Goal: Task Accomplishment & Management: Use online tool/utility

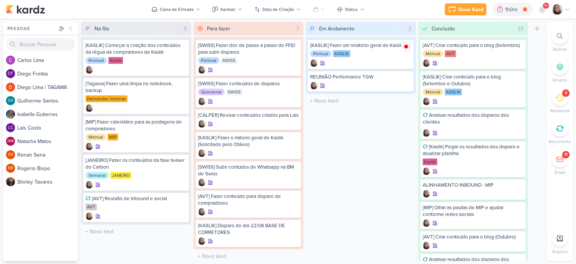
scroll to position [8, 0]
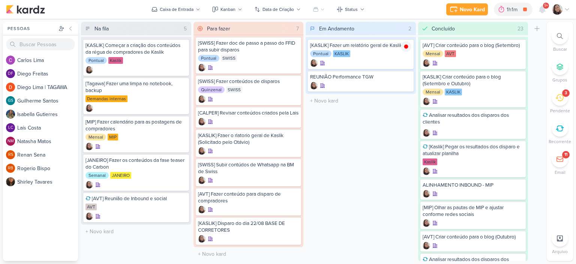
click at [365, 151] on div "Em Andamento 2 Mover Para Esquerda Mover Para Direita Deletar [KASLIK] Fazer um…" at bounding box center [361, 141] width 110 height 239
click at [567, 9] on icon at bounding box center [567, 9] width 6 height 6
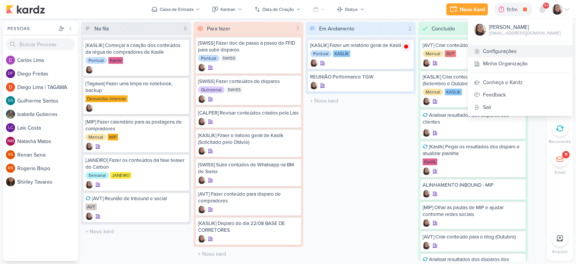
click at [513, 50] on link "Configurações" at bounding box center [520, 51] width 105 height 12
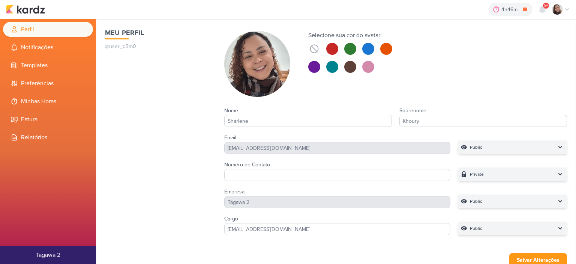
click at [58, 100] on li "Minhas Horas" at bounding box center [48, 101] width 90 height 15
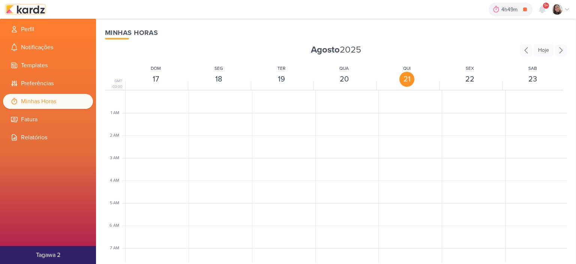
click at [30, 7] on img at bounding box center [25, 9] width 39 height 9
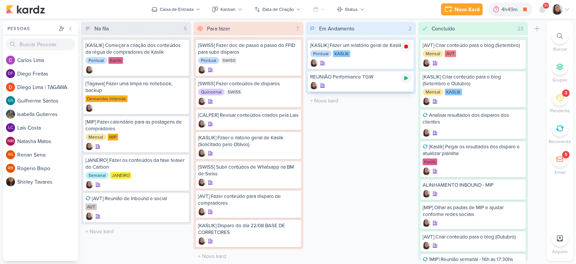
click at [408, 78] on icon at bounding box center [406, 78] width 4 height 4
